Goal: Navigation & Orientation: Find specific page/section

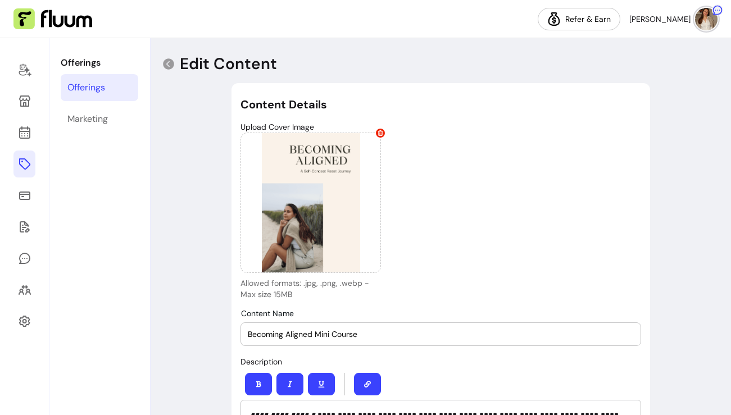
select select "***"
click at [20, 190] on icon at bounding box center [24, 195] width 13 height 13
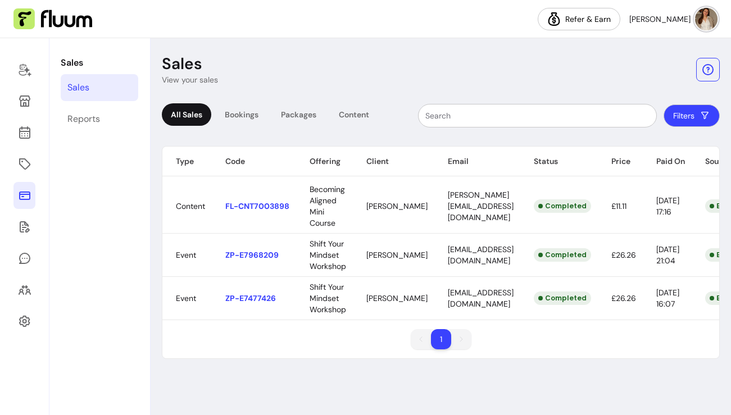
click at [313, 40] on div "Sales View your sales All Sales Bookings Packages Content Filters Type Code Off…" at bounding box center [441, 226] width 580 height 377
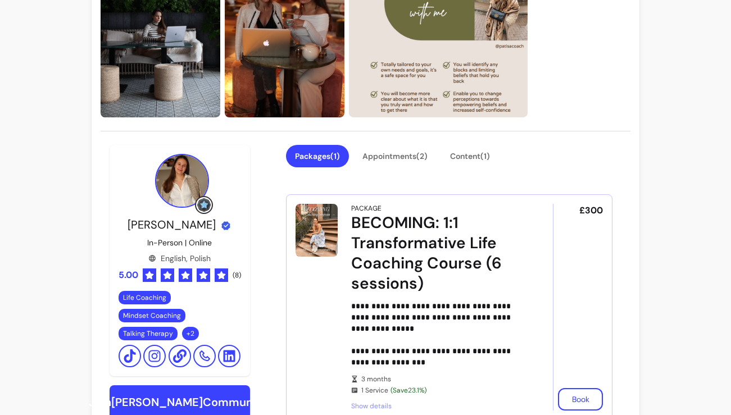
scroll to position [126, 0]
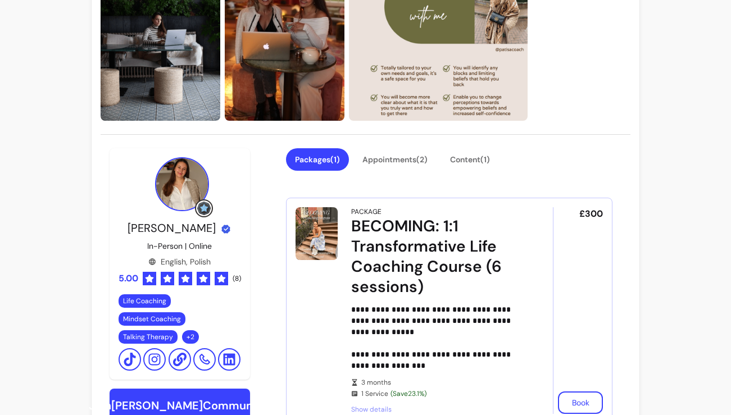
click at [416, 157] on button "Appointments ( 2 )" at bounding box center [394, 159] width 83 height 22
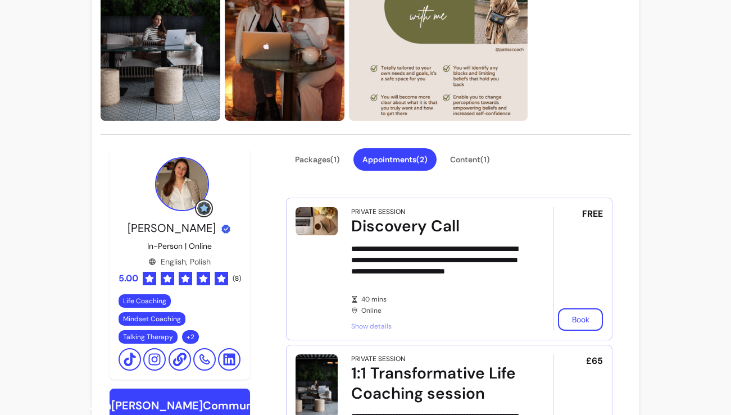
click at [402, 158] on button "Appointments ( 2 )" at bounding box center [394, 159] width 83 height 22
click at [402, 158] on button "Appointments ( 2 )" at bounding box center [394, 160] width 81 height 22
click at [402, 158] on button "Appointments ( 2 )" at bounding box center [394, 159] width 83 height 22
click at [331, 162] on button "Packages ( 1 )" at bounding box center [316, 160] width 61 height 22
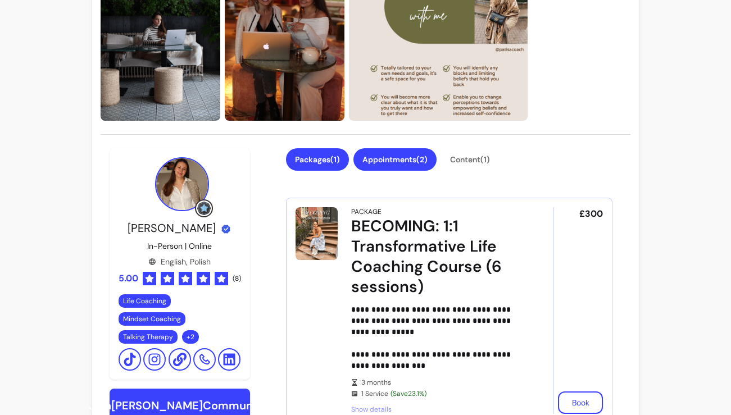
click at [411, 155] on button "Appointments ( 2 )" at bounding box center [394, 159] width 83 height 22
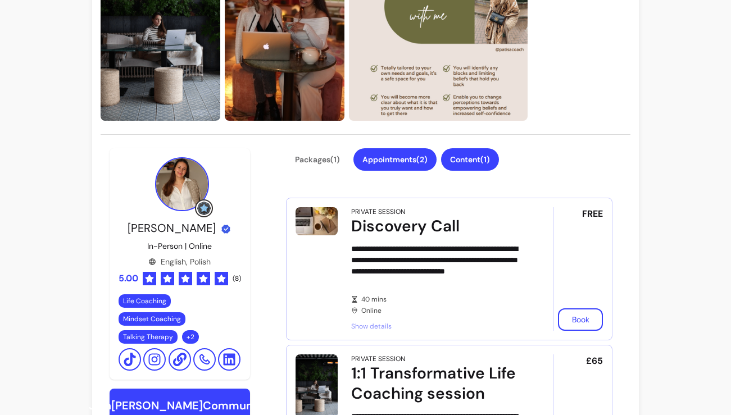
click at [474, 165] on button "Content ( 1 )" at bounding box center [470, 159] width 58 height 22
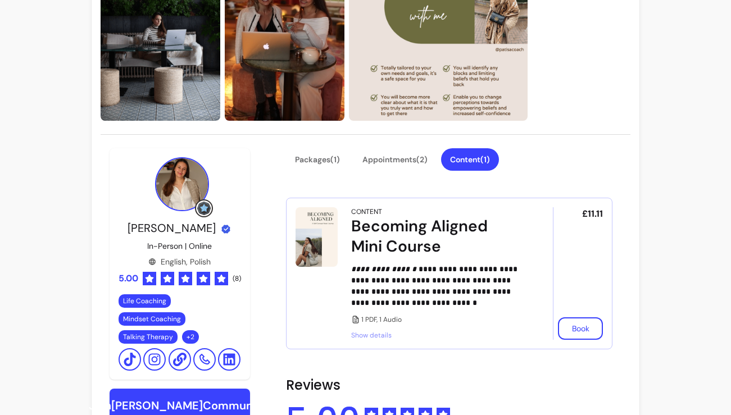
click at [395, 158] on button "Appointments ( 2 )" at bounding box center [394, 160] width 81 height 22
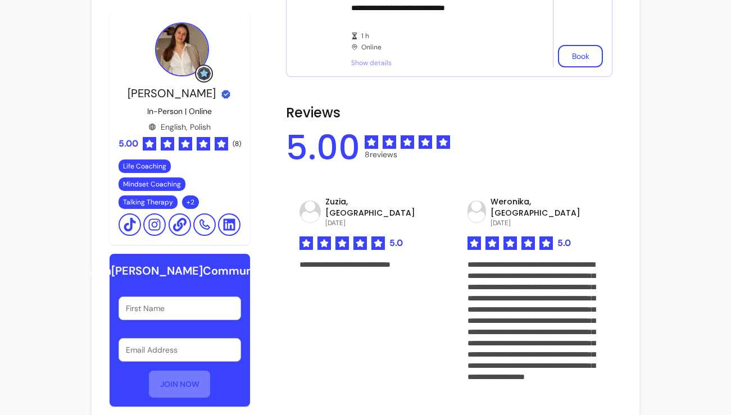
scroll to position [0, 0]
